Goal: Find specific page/section: Find specific page/section

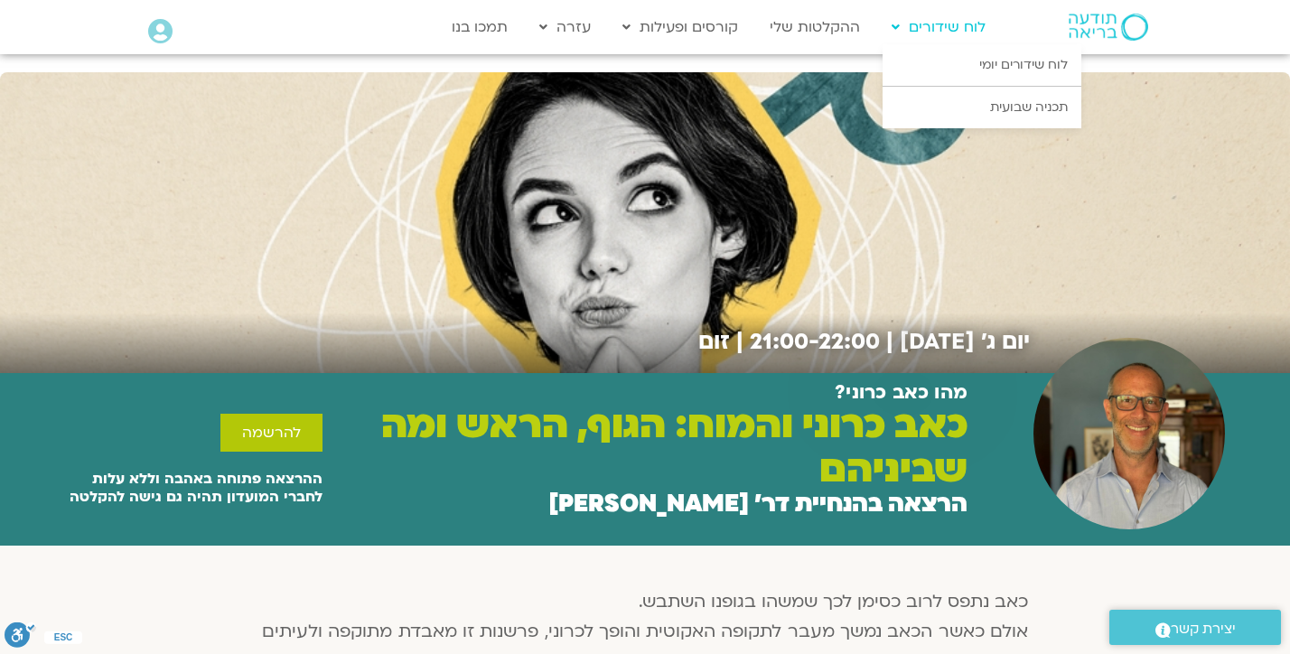
click at [944, 30] on link "לוח שידורים" at bounding box center [938, 27] width 112 height 34
click at [967, 49] on link "לוח שידורים יומי" at bounding box center [981, 65] width 199 height 42
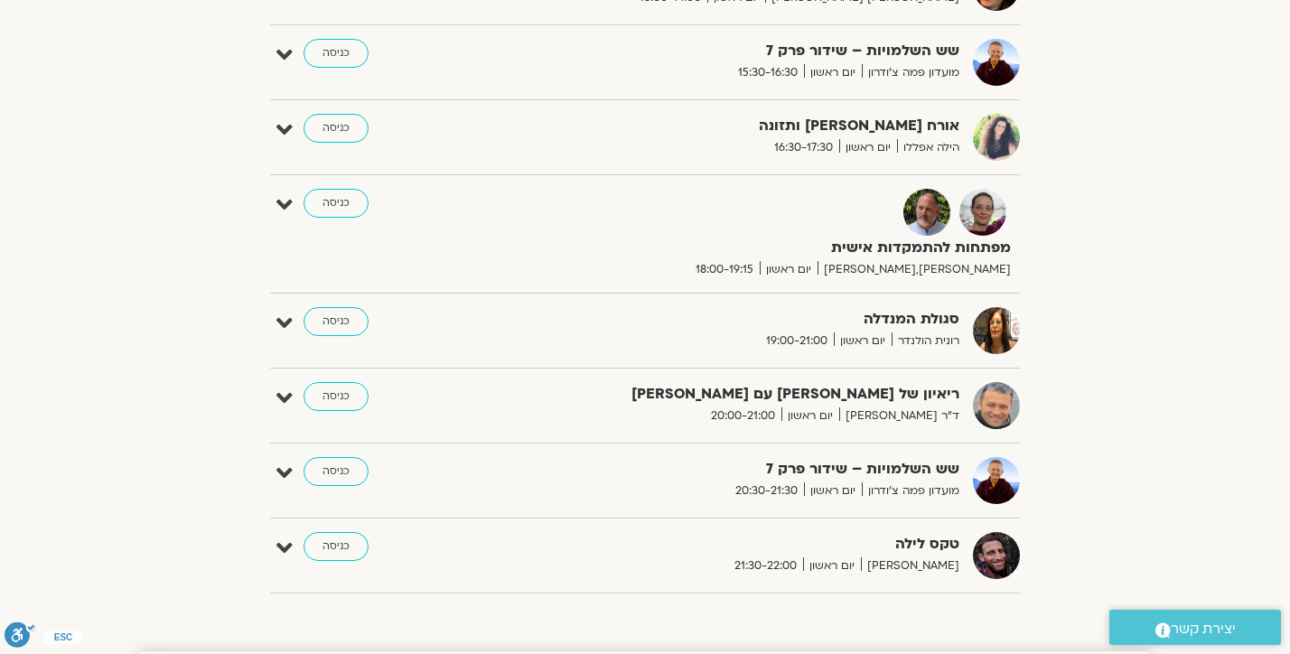
scroll to position [1058, 0]
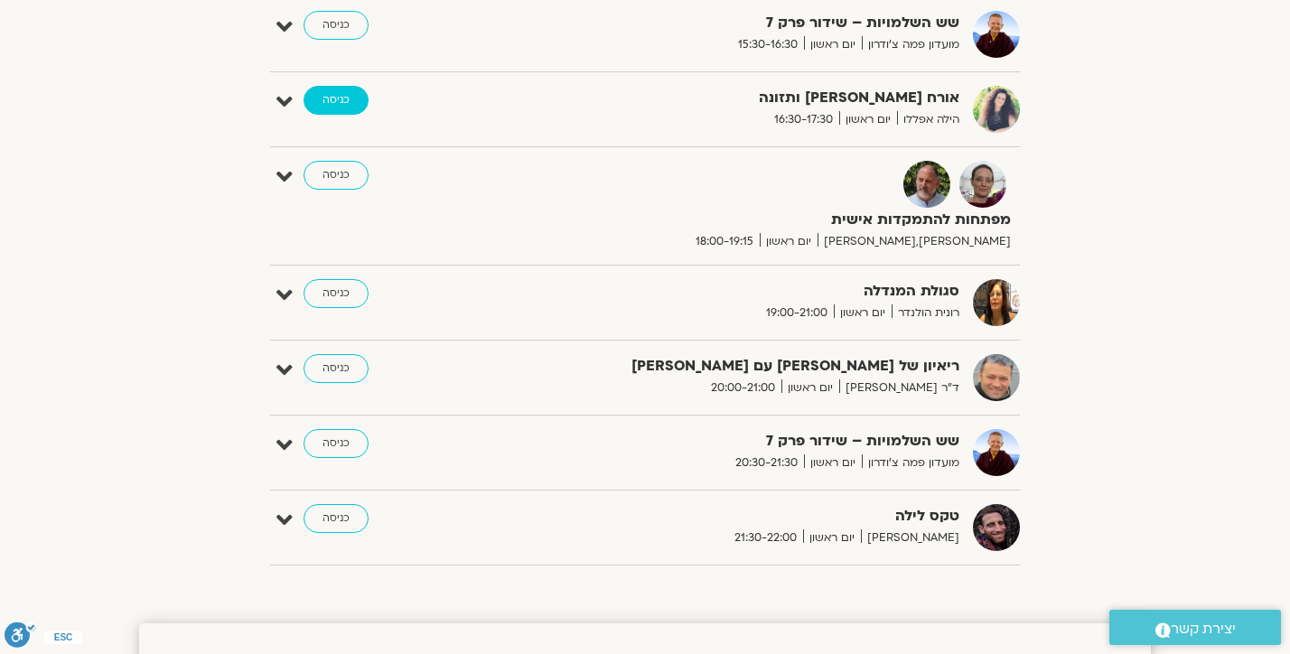
click at [342, 99] on link "כניסה" at bounding box center [335, 100] width 65 height 29
click at [340, 103] on link "כניסה" at bounding box center [335, 100] width 65 height 29
